Goal: Task Accomplishment & Management: Manage account settings

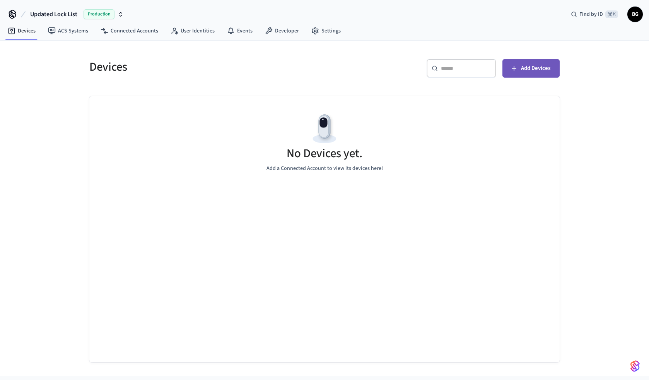
click at [533, 72] on span "Add Devices" at bounding box center [535, 68] width 29 height 10
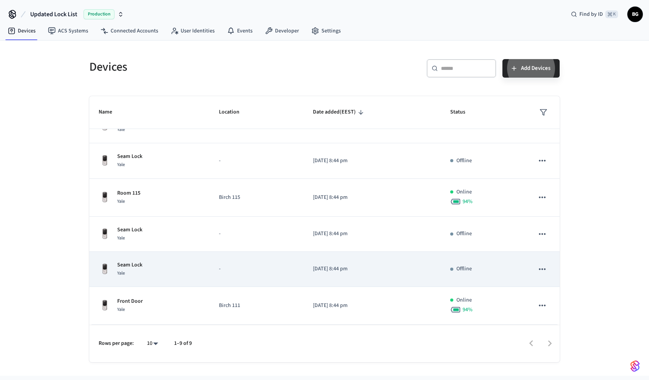
scroll to position [162, 0]
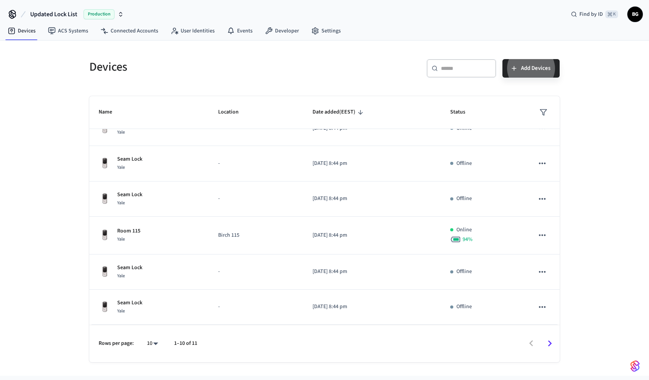
click at [153, 341] on body "Updated Lock List Production Find by ID ⌘ K BG Devices ACS Systems Connected Ac…" at bounding box center [324, 188] width 649 height 376
click at [154, 336] on li "100" at bounding box center [149, 337] width 20 height 21
type input "***"
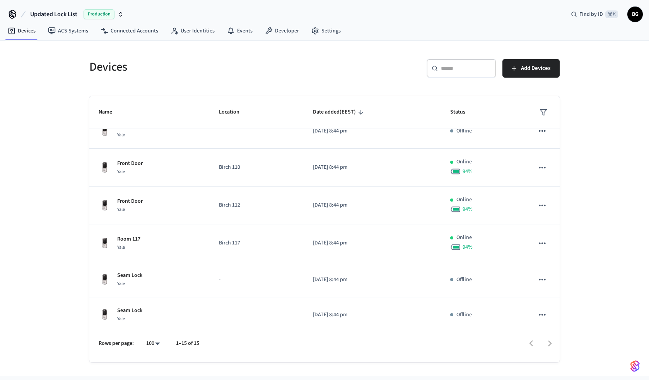
scroll to position [0, 0]
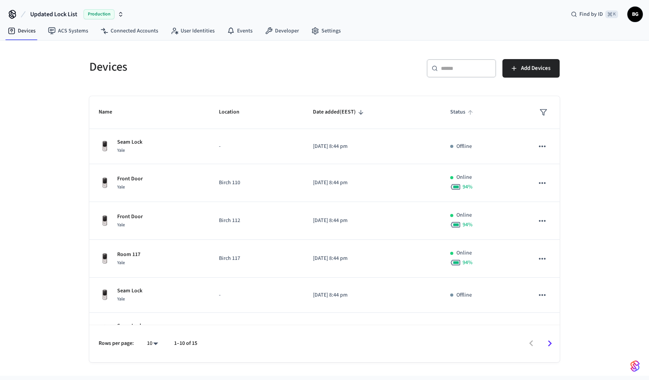
click at [454, 114] on span "Status" at bounding box center [462, 112] width 25 height 12
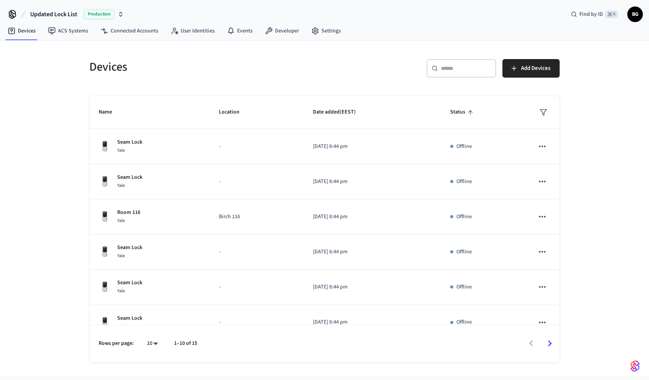
click at [463, 115] on span "Status" at bounding box center [462, 112] width 25 height 12
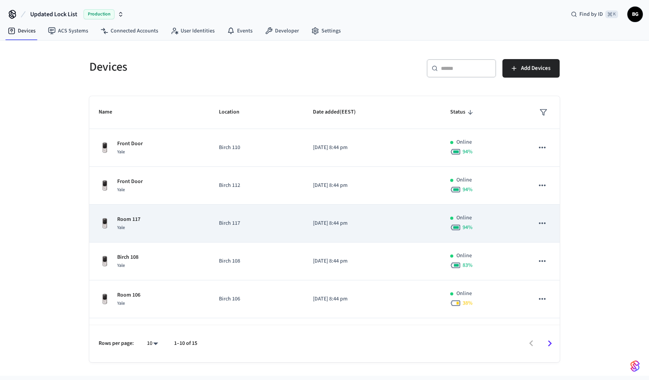
click at [416, 235] on td "[DATE] 8:44 pm" at bounding box center [371, 224] width 137 height 38
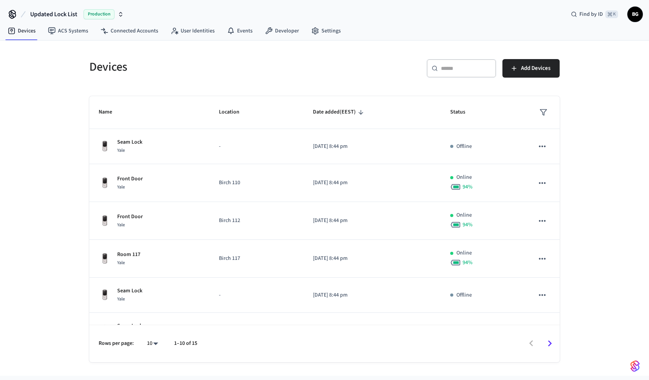
click at [148, 346] on body "Updated Lock List Production Find by ID ⌘ K BG Devices ACS Systems Connected Ac…" at bounding box center [324, 188] width 649 height 376
click at [151, 319] on li "25" at bounding box center [149, 316] width 20 height 21
type input "**"
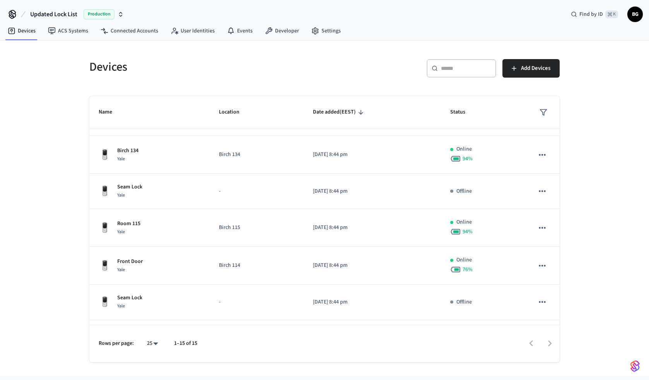
scroll to position [359, 0]
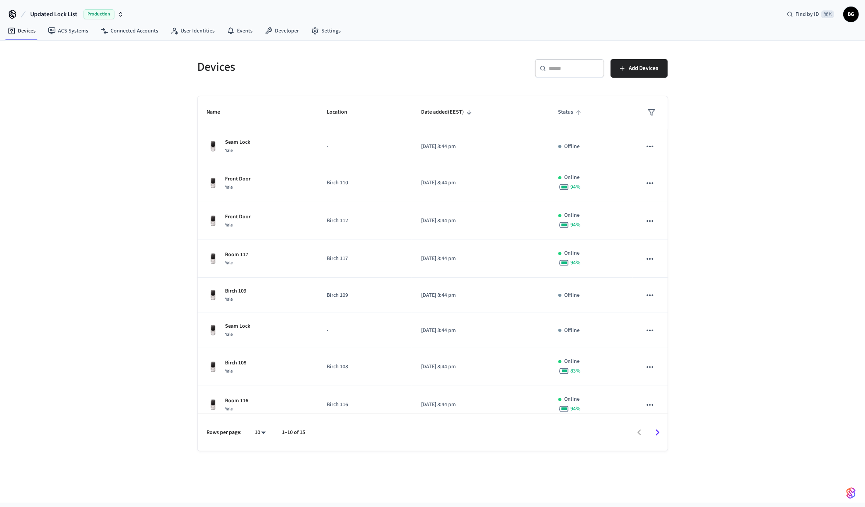
click at [572, 111] on span "Status" at bounding box center [570, 112] width 25 height 12
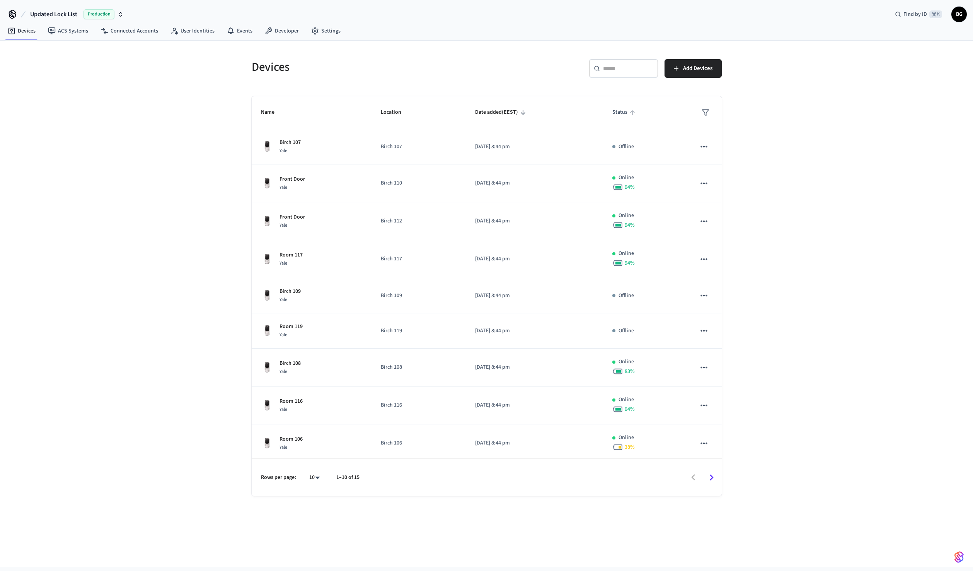
click at [622, 111] on span "Status" at bounding box center [624, 112] width 25 height 12
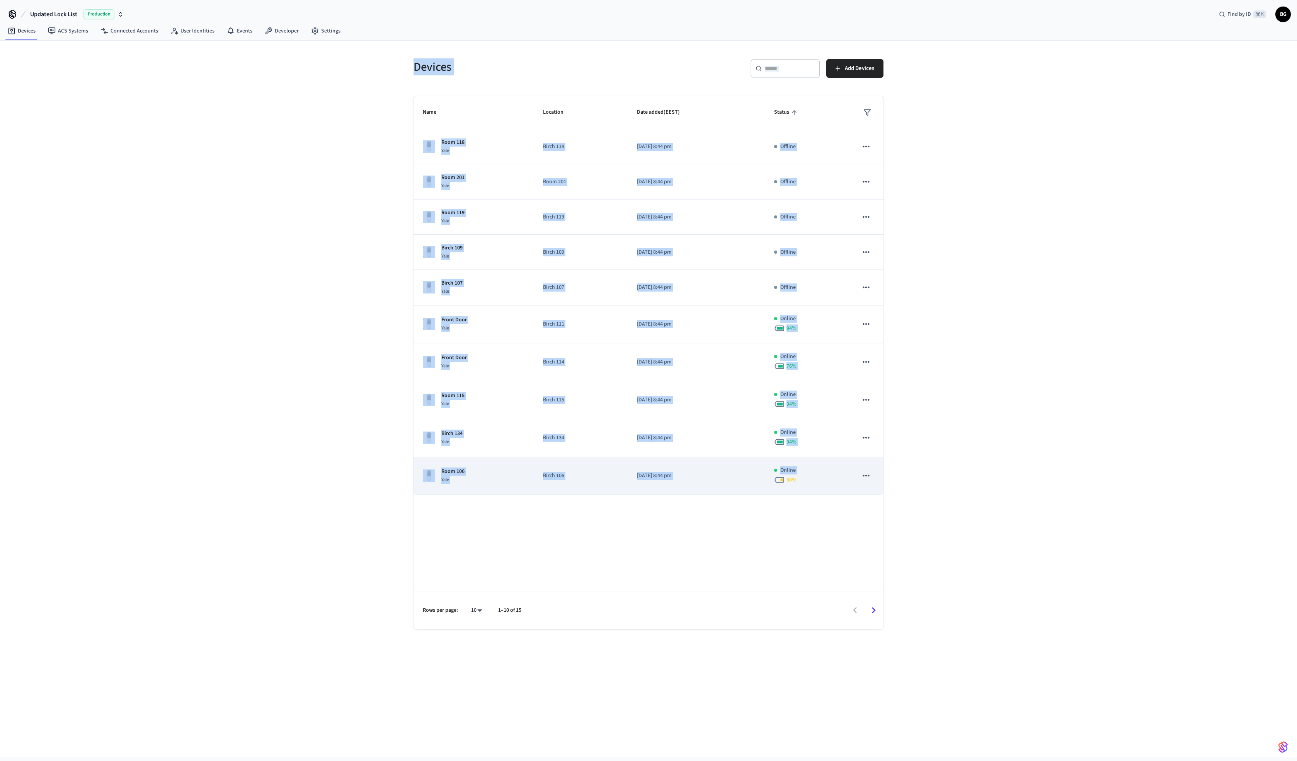
drag, startPoint x: 390, startPoint y: 43, endPoint x: 759, endPoint y: 485, distance: 575.8
click at [765, 486] on div "Devices ​ ​ Add Devices Name Location Date added (EEST) Status Room 118 Yale Bi…" at bounding box center [648, 399] width 1297 height 716
click at [482, 570] on body "Updated Lock List Production Find by ID ⌘ K BG Devices ACS Systems Connected Ac…" at bounding box center [648, 378] width 1297 height 756
click at [474, 570] on li "25" at bounding box center [473, 657] width 20 height 21
type input "**"
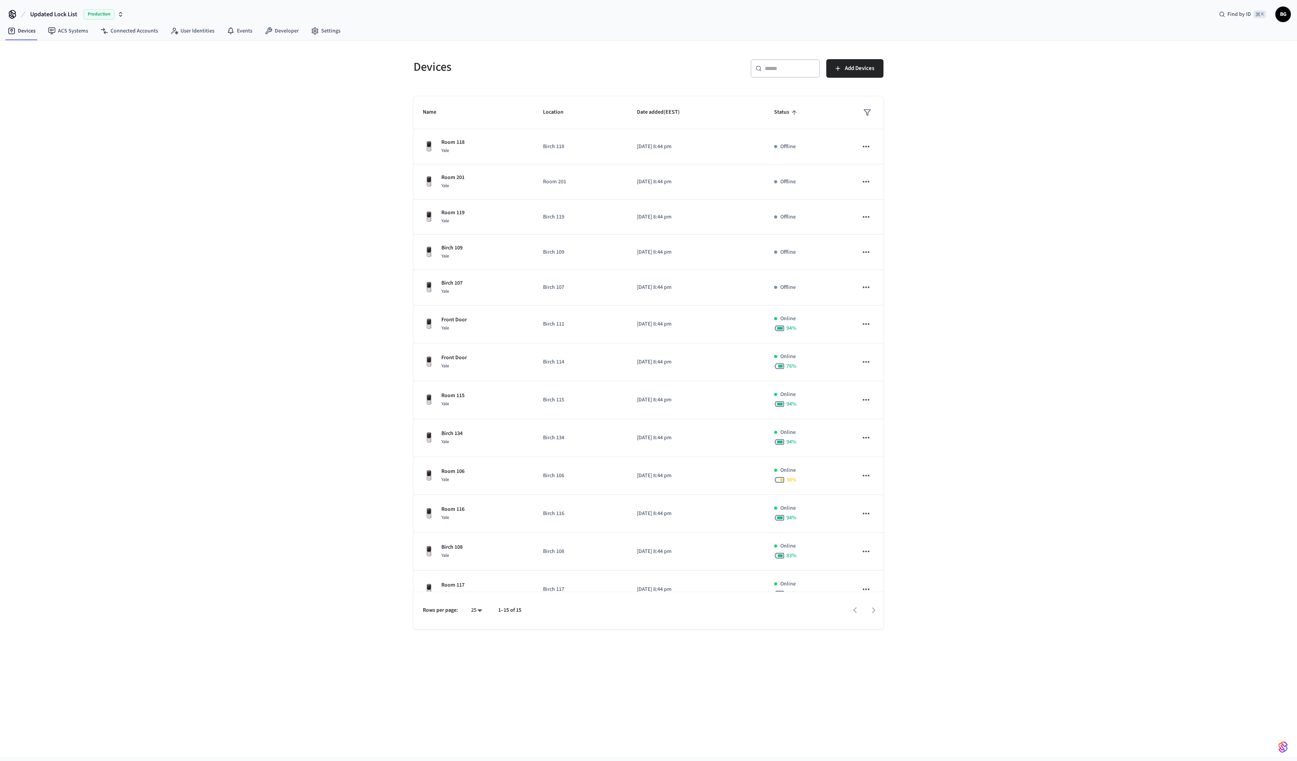
click at [973, 322] on div "Devices ​ ​ Add Devices Name Location Date added (EEST) Status Room 118 Yale Bi…" at bounding box center [648, 399] width 1297 height 716
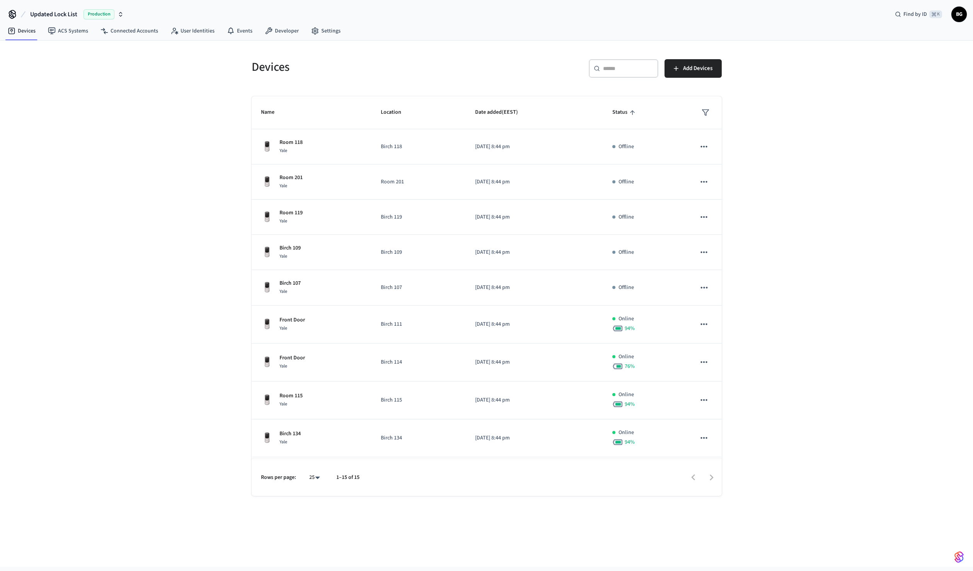
click at [119, 12] on icon "button" at bounding box center [121, 14] width 6 height 6
click at [48, 49] on div "Birch Garden Production" at bounding box center [68, 49] width 106 height 10
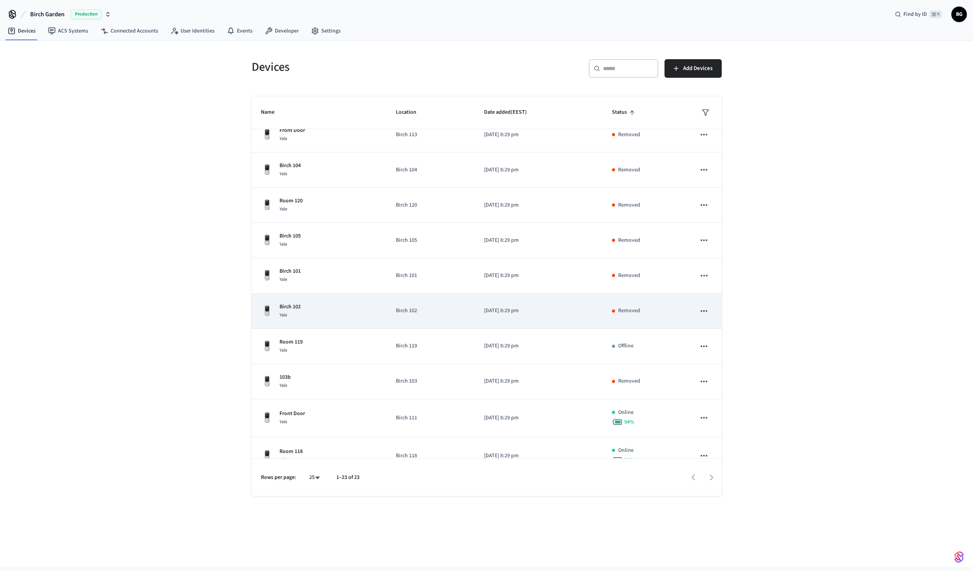
scroll to position [11, 0]
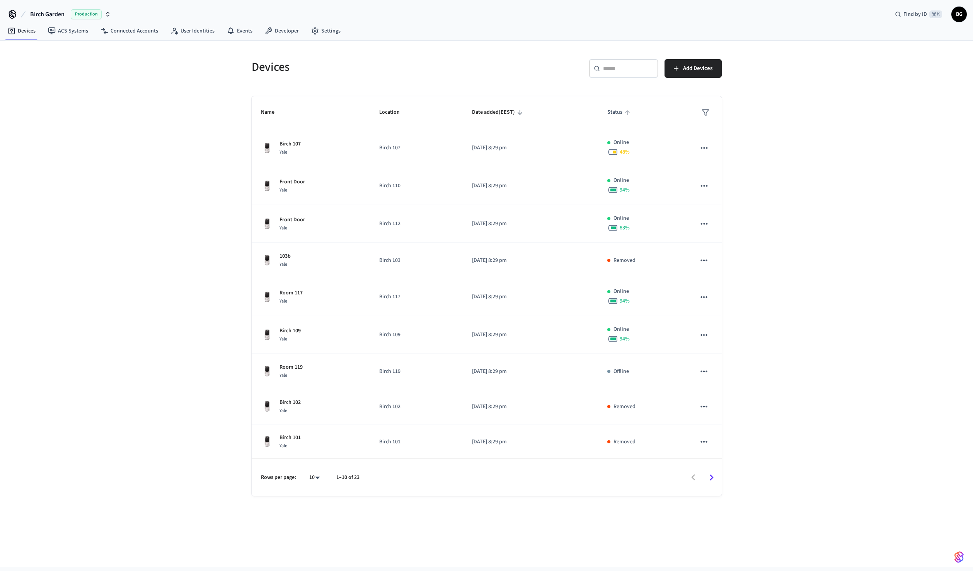
click at [621, 113] on span "Status" at bounding box center [619, 112] width 25 height 12
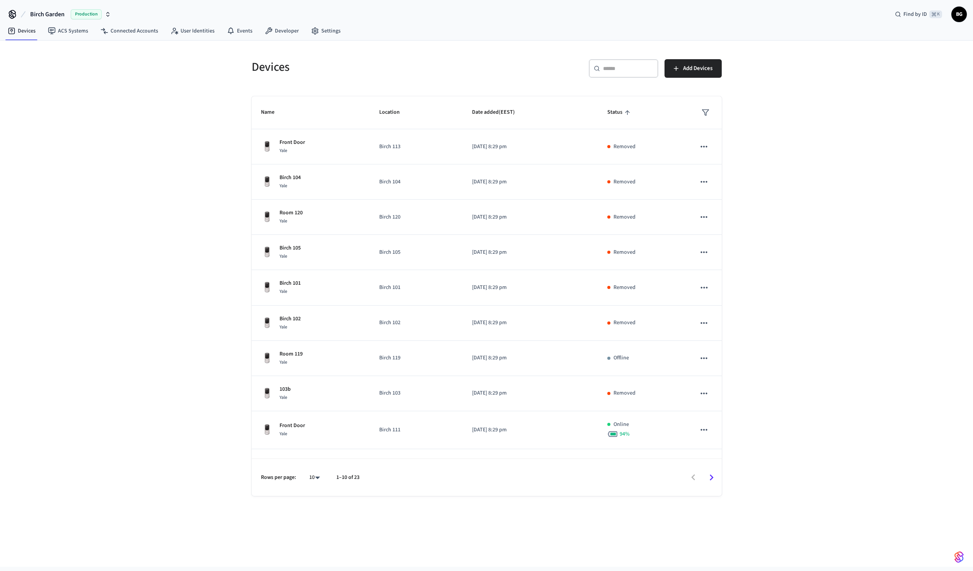
click at [621, 113] on span "Status" at bounding box center [619, 112] width 25 height 12
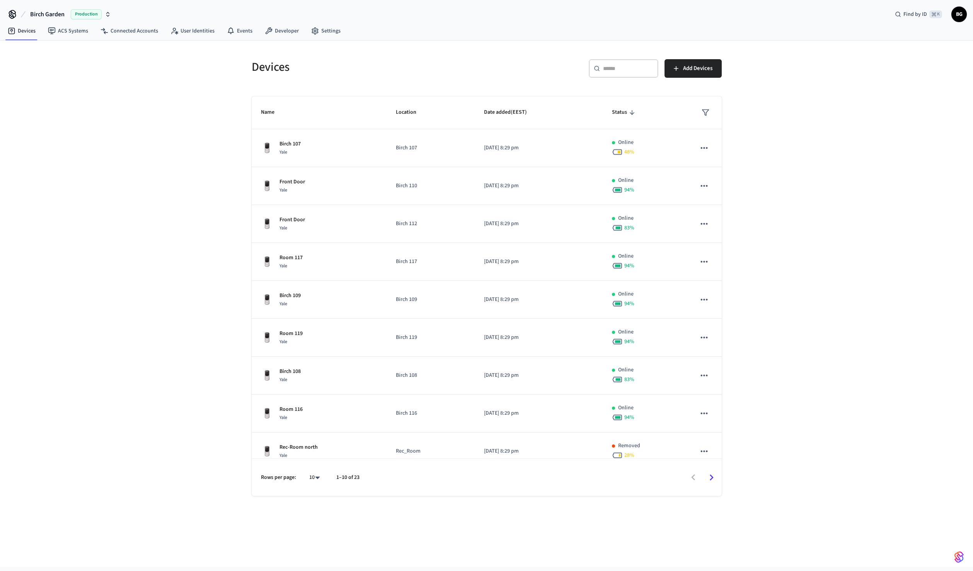
click at [312, 475] on body "Birch Garden Production Find by ID ⌘ K BG Devices ACS Systems Connected Account…" at bounding box center [486, 283] width 973 height 566
click at [309, 505] on li "25" at bounding box center [311, 506] width 20 height 21
type input "**"
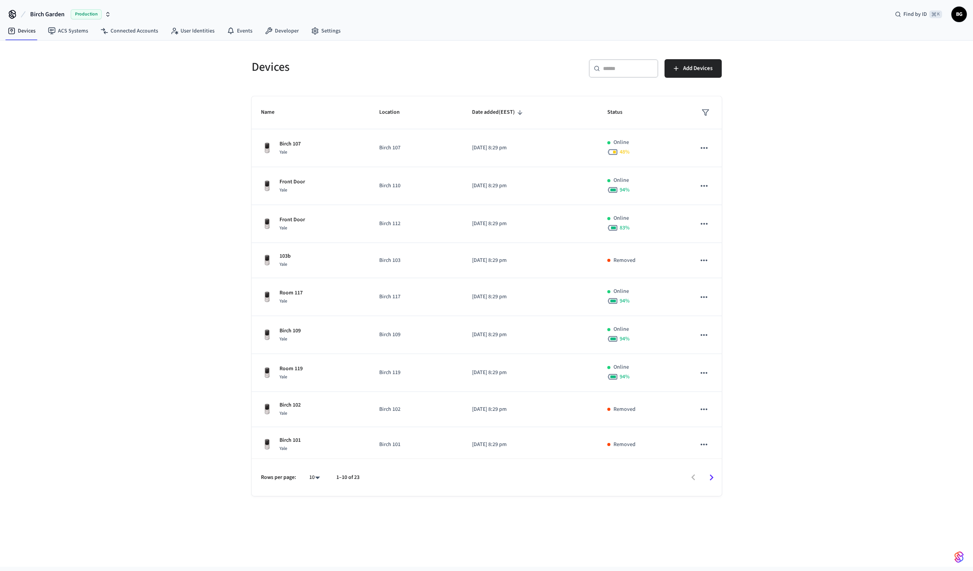
click at [108, 13] on icon "button" at bounding box center [108, 14] width 6 height 6
click at [42, 78] on span "Updated Lock List" at bounding box center [31, 79] width 42 height 8
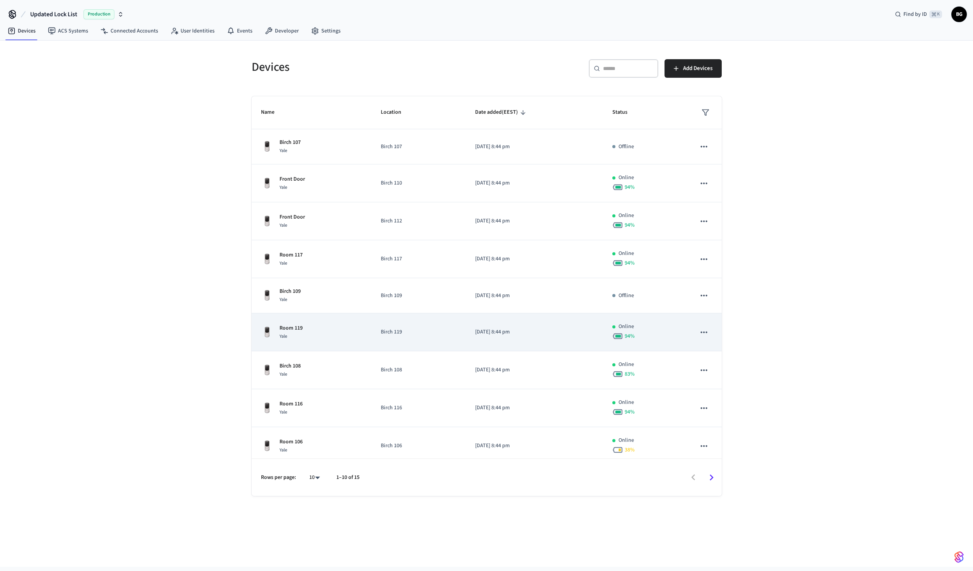
scroll to position [43, 0]
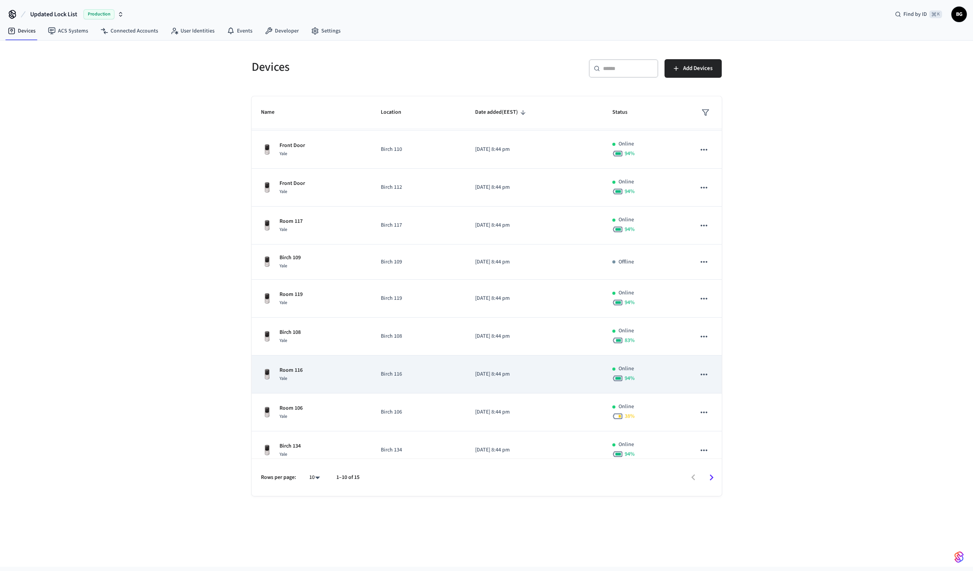
scroll to position [43, 0]
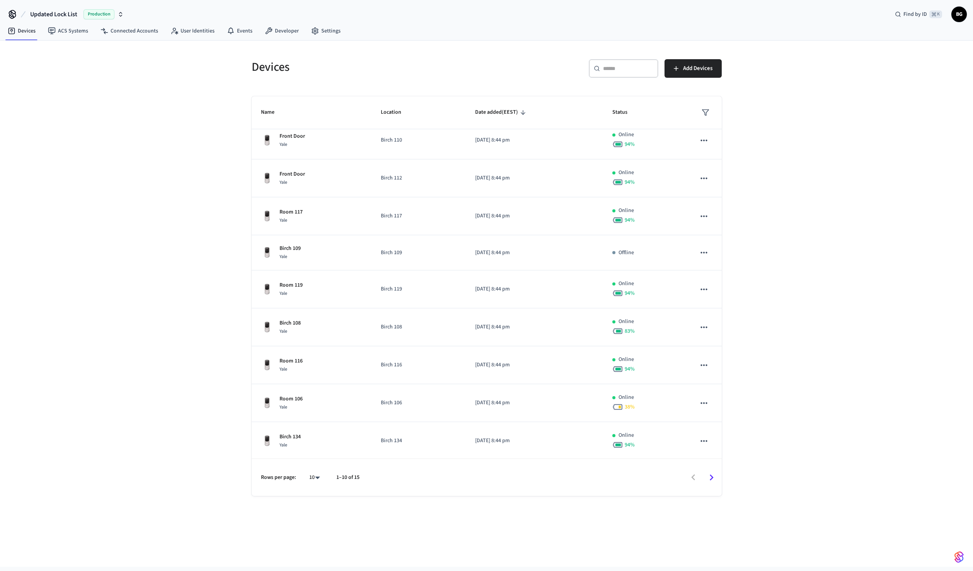
click at [122, 11] on icon "button" at bounding box center [121, 14] width 6 height 6
click at [61, 51] on div "Birch Garden Production" at bounding box center [68, 49] width 106 height 10
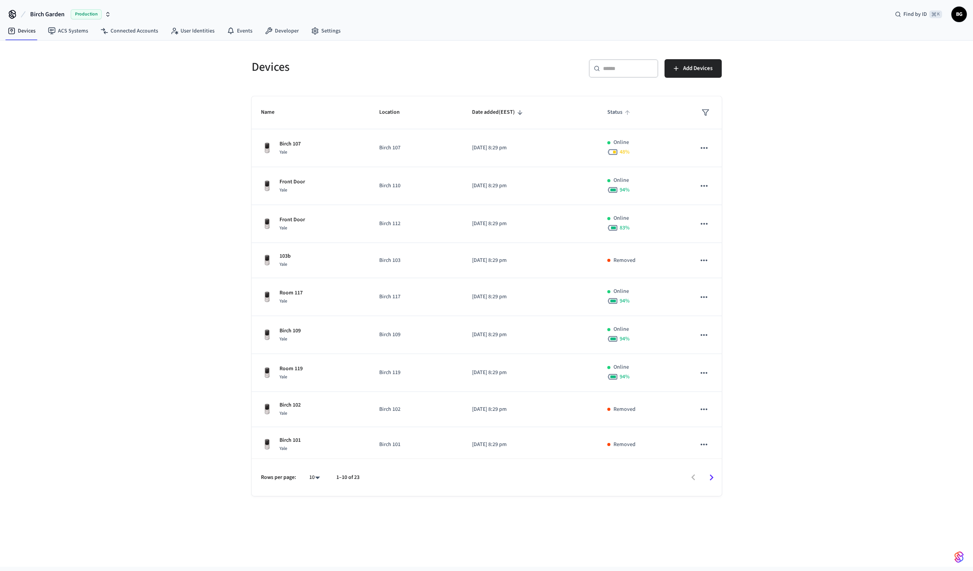
click at [618, 111] on span "Status" at bounding box center [619, 112] width 25 height 12
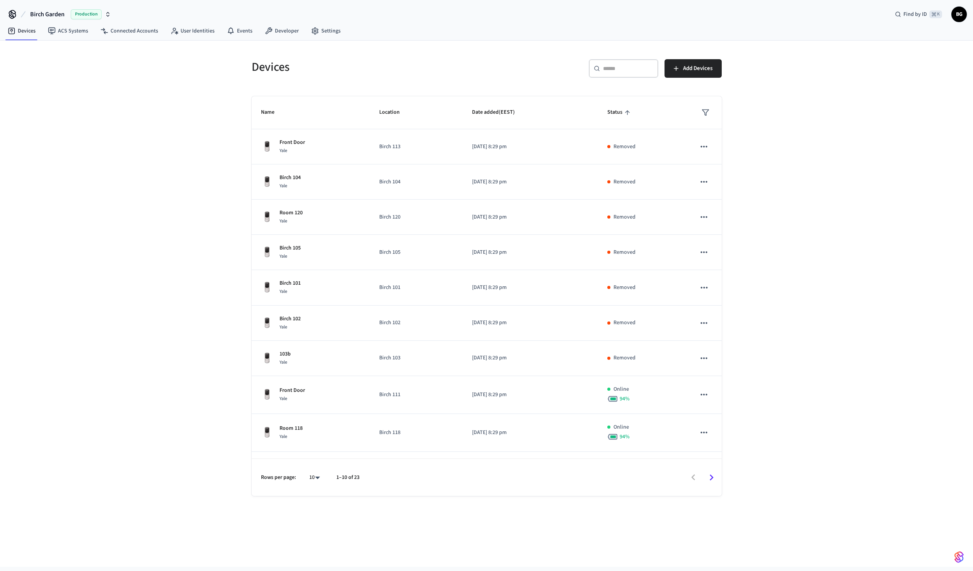
click at [107, 12] on icon "button" at bounding box center [108, 14] width 6 height 6
click at [156, 89] on div "Devices ​ ​ Add Devices Name Location Date added (EEST) Status Front Door Yale …" at bounding box center [486, 304] width 973 height 526
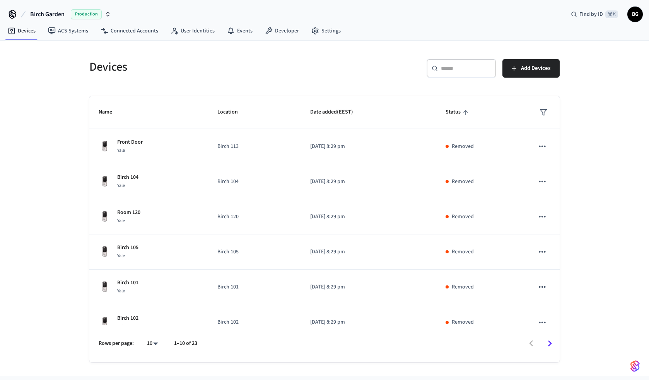
click at [107, 15] on icon "button" at bounding box center [108, 14] width 6 height 6
type input "**********"
